Goal: Find specific page/section

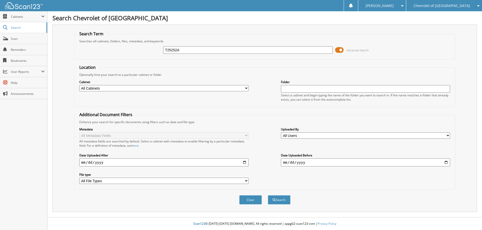
type input "T25252A"
click at [268, 196] on button "Search" at bounding box center [279, 200] width 23 height 9
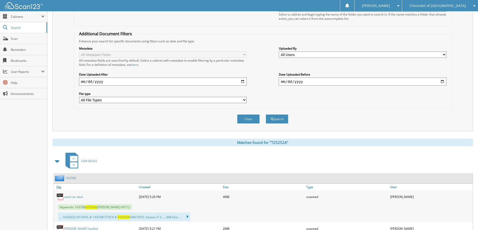
scroll to position [100, 0]
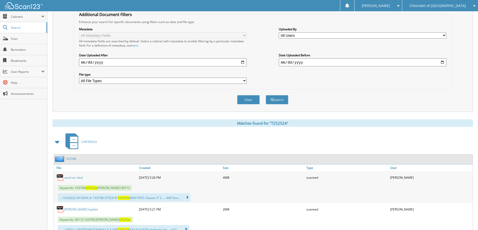
click at [68, 159] on link "103768" at bounding box center [70, 159] width 11 height 4
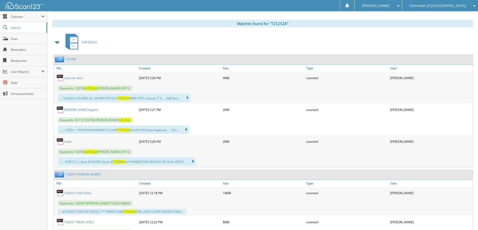
scroll to position [201, 0]
click at [69, 78] on link "used car deal" at bounding box center [73, 77] width 19 height 4
click at [399, 7] on span at bounding box center [397, 6] width 5 height 4
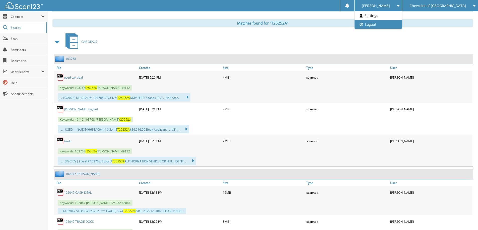
click at [399, 24] on link "Logout" at bounding box center [377, 24] width 47 height 9
